Goal: Task Accomplishment & Management: Manage account settings

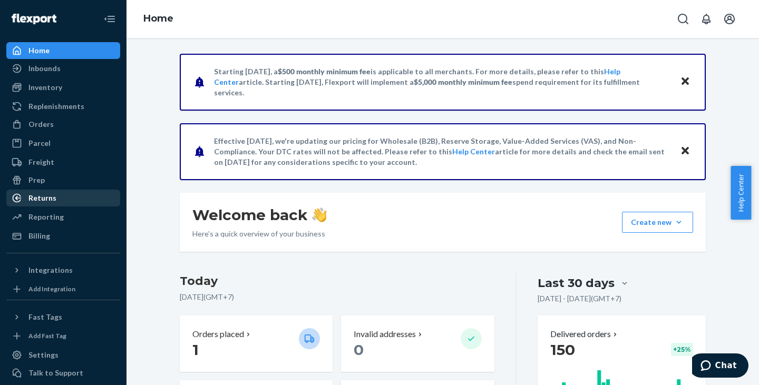
click at [52, 199] on div "Returns" at bounding box center [42, 198] width 28 height 11
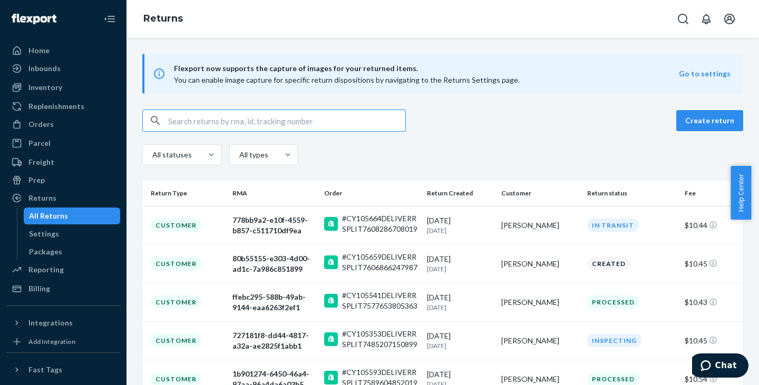
click at [268, 121] on input "text" at bounding box center [286, 120] width 237 height 21
click at [274, 333] on div "727181f8-dd44-4817-a32a-ae2825f1abb1" at bounding box center [273, 340] width 83 height 21
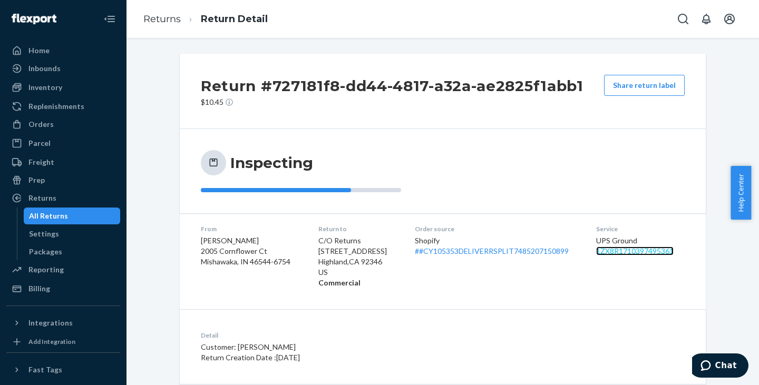
click at [628, 249] on link "1ZX8R1710397495361" at bounding box center [634, 251] width 77 height 9
click at [51, 120] on div "Orders" at bounding box center [40, 124] width 25 height 11
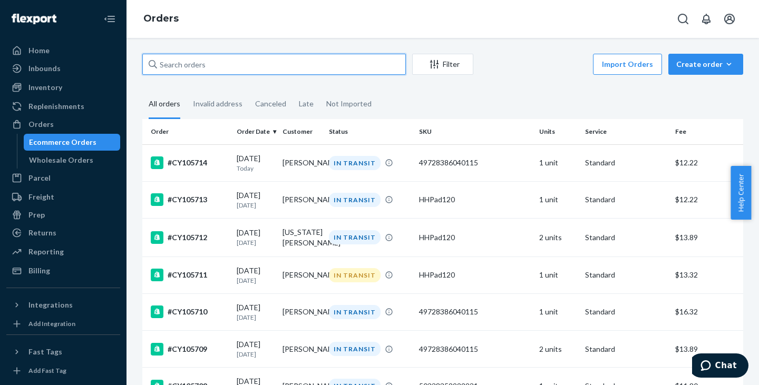
click at [246, 64] on input "text" at bounding box center [273, 64] width 263 height 21
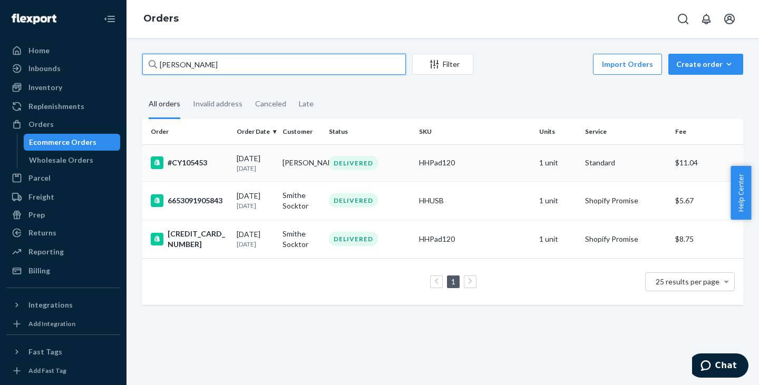
type input "[PERSON_NAME]"
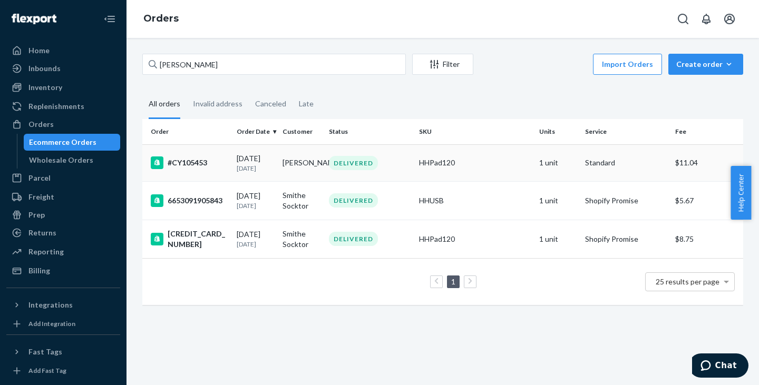
click at [191, 161] on div "#CY105453" at bounding box center [189, 162] width 77 height 13
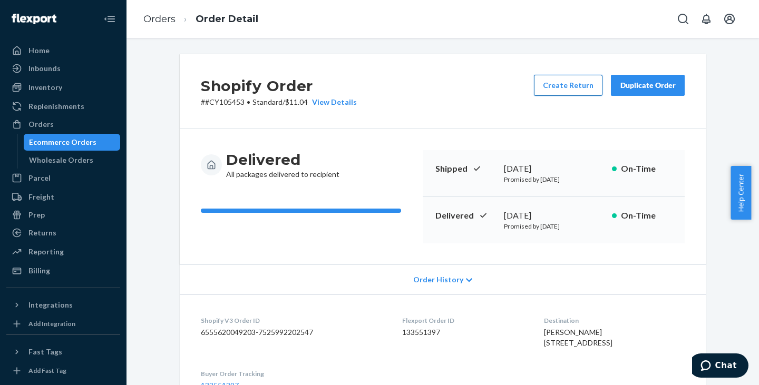
click at [557, 85] on button "Create Return" at bounding box center [568, 85] width 68 height 21
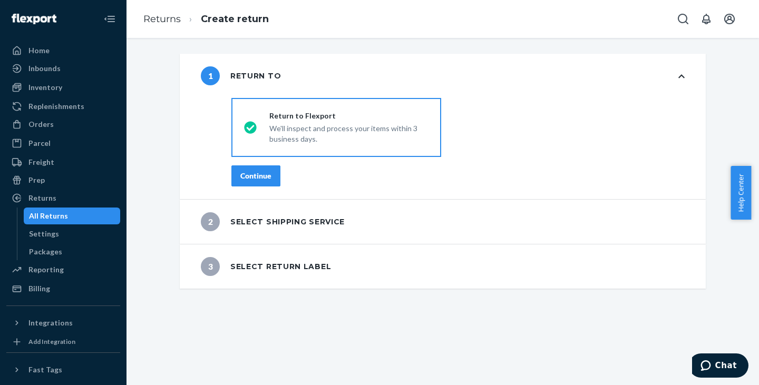
click at [251, 175] on div "Continue" at bounding box center [255, 176] width 31 height 11
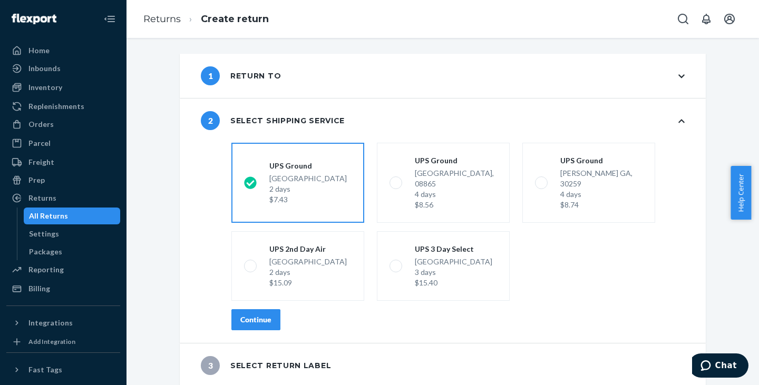
click at [243, 320] on div "shippingRatesRadioGroup [GEOGRAPHIC_DATA] 2 days $7.43 [GEOGRAPHIC_DATA] 4 days…" at bounding box center [457, 241] width 495 height 204
click at [250, 318] on button "Continue" at bounding box center [255, 319] width 49 height 21
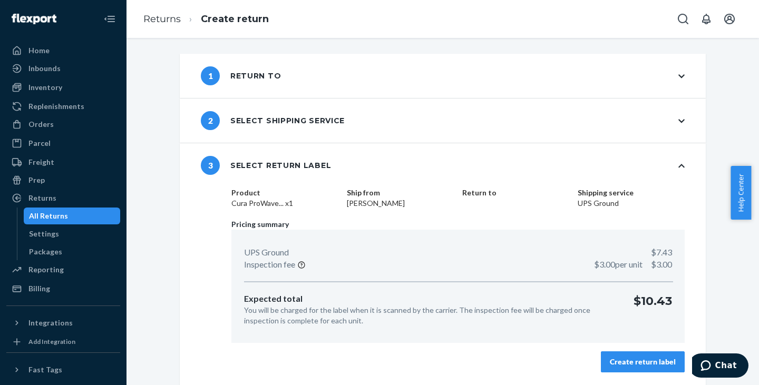
click at [628, 365] on div "Create return label" at bounding box center [643, 362] width 66 height 11
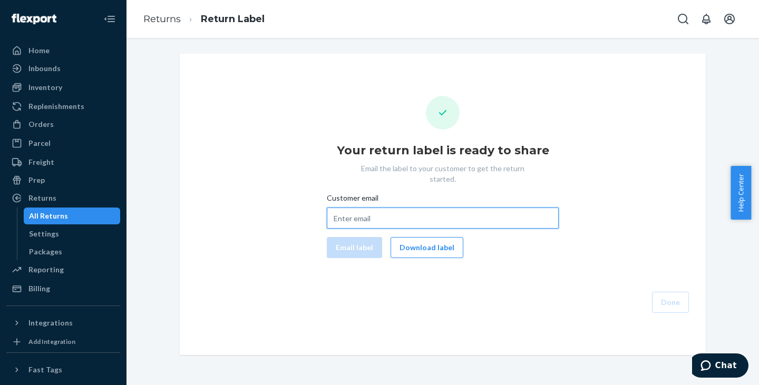
click at [356, 210] on input "Customer email" at bounding box center [443, 218] width 232 height 21
paste input "[EMAIL_ADDRESS][DOMAIN_NAME]"
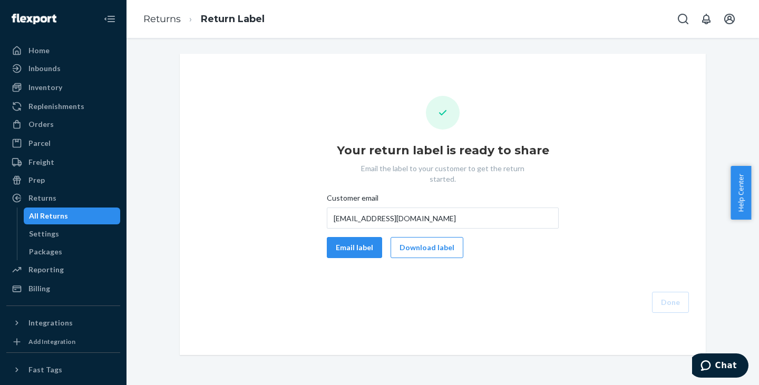
click at [281, 261] on div "Your return label is ready to share Email the label to your customer to get the…" at bounding box center [442, 204] width 509 height 217
click at [348, 243] on button "Email label" at bounding box center [354, 247] width 55 height 21
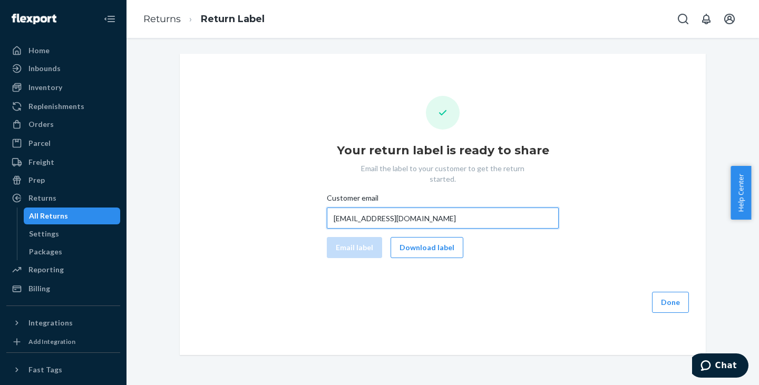
click at [405, 208] on input "[EMAIL_ADDRESS][DOMAIN_NAME]" at bounding box center [443, 218] width 232 height 21
paste input "gmail"
type input "[EMAIL_ADDRESS][DOMAIN_NAME]"
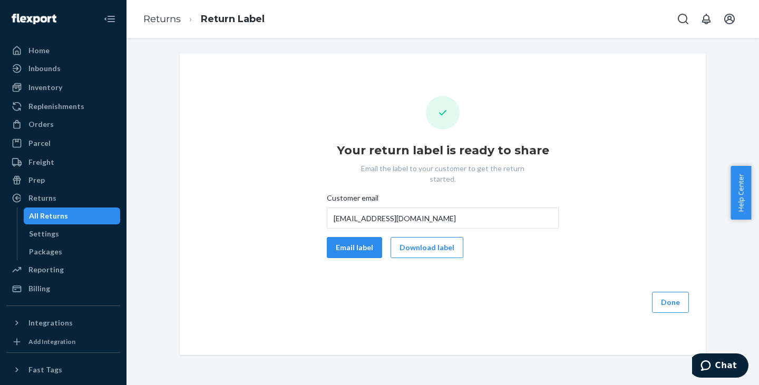
click at [269, 233] on div "Your return label is ready to share Email the label to your customer to get the…" at bounding box center [442, 204] width 509 height 217
click at [367, 241] on button "Email label" at bounding box center [354, 247] width 55 height 21
drag, startPoint x: 72, startPoint y: 213, endPoint x: 205, endPoint y: 226, distance: 133.9
click at [72, 213] on div "All Returns" at bounding box center [72, 216] width 95 height 15
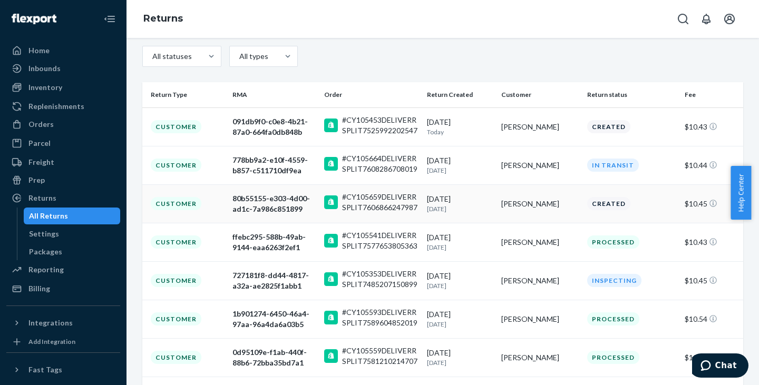
scroll to position [105, 0]
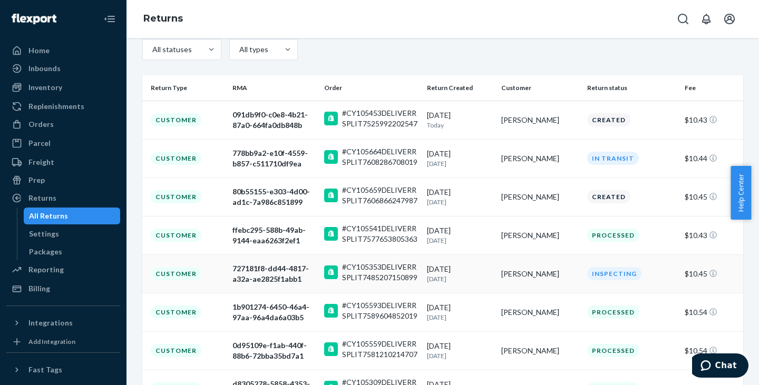
click at [262, 274] on div "727181f8-dd44-4817-a32a-ae2825f1abb1" at bounding box center [273, 273] width 83 height 21
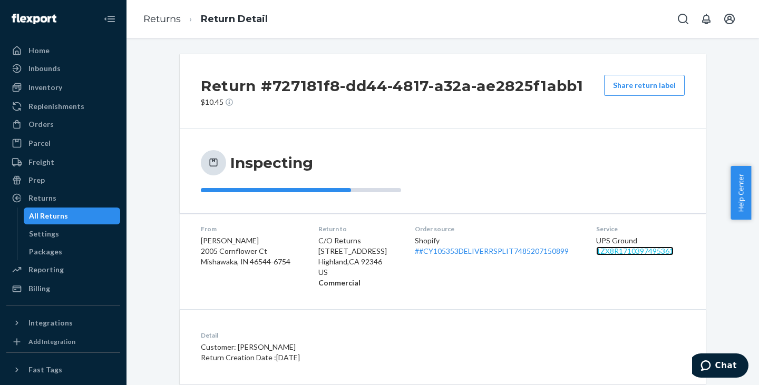
click at [620, 251] on link "1ZX8R1710397495361" at bounding box center [634, 251] width 77 height 9
click at [52, 221] on div "All Returns" at bounding box center [48, 216] width 39 height 11
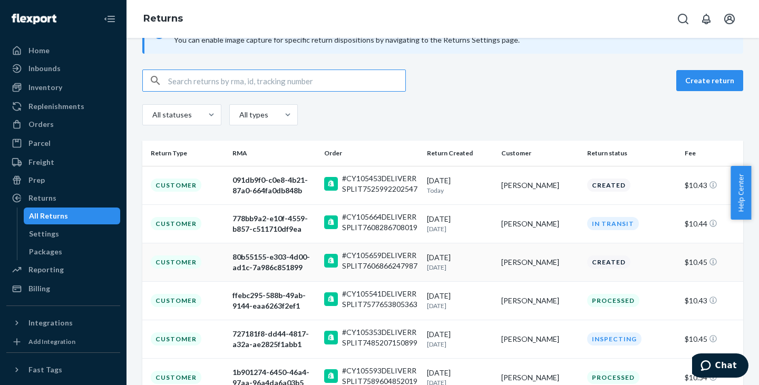
scroll to position [53, 0]
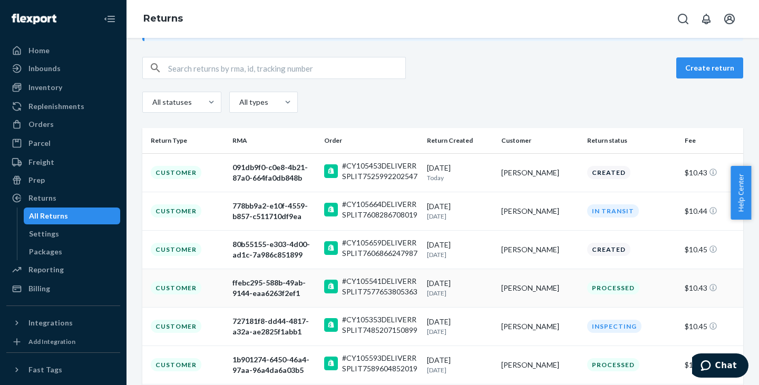
click at [255, 282] on div "ffebc295-588b-49ab-9144-eaa6263f2ef1" at bounding box center [273, 288] width 83 height 21
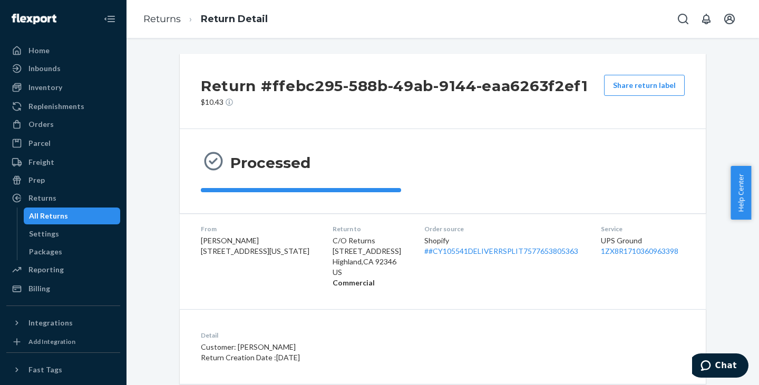
drag, startPoint x: 55, startPoint y: 217, endPoint x: 113, endPoint y: 161, distance: 80.9
click at [55, 217] on div "All Returns" at bounding box center [48, 216] width 39 height 11
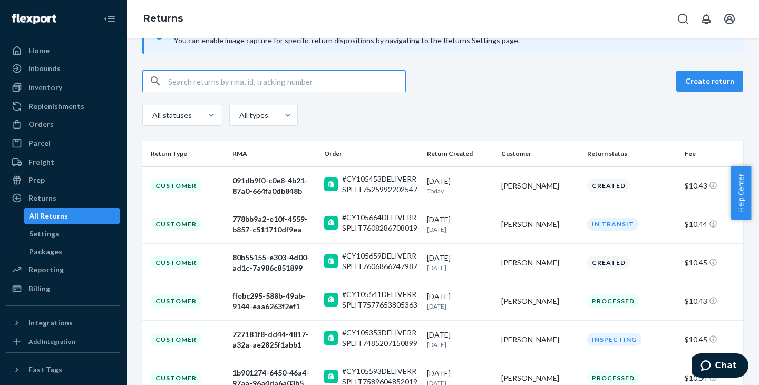
scroll to position [53, 0]
